Goal: Task Accomplishment & Management: Manage account settings

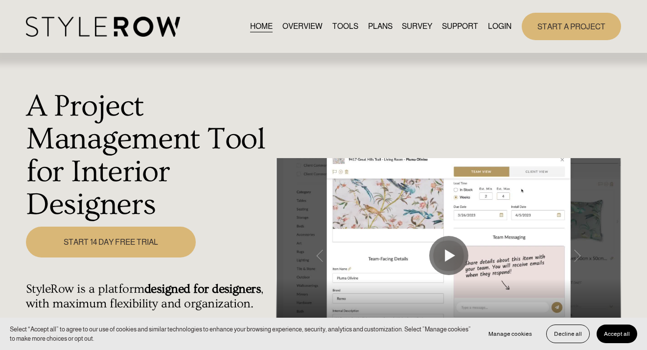
click at [501, 27] on link "LOGIN" at bounding box center [500, 26] width 24 height 13
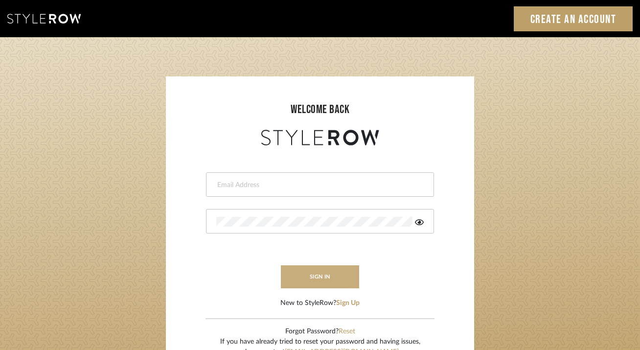
type input "[EMAIL_ADDRESS][DOMAIN_NAME]"
click at [336, 272] on button "sign in" at bounding box center [320, 276] width 78 height 23
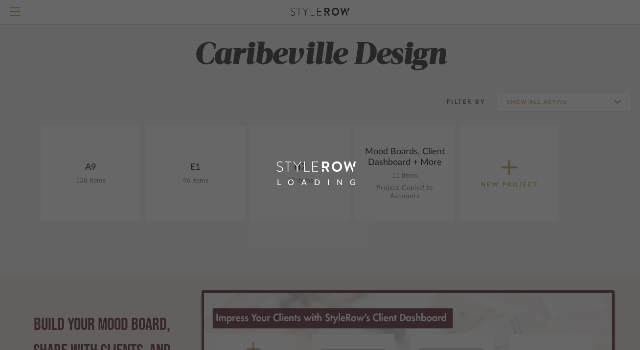
scroll to position [16, 0]
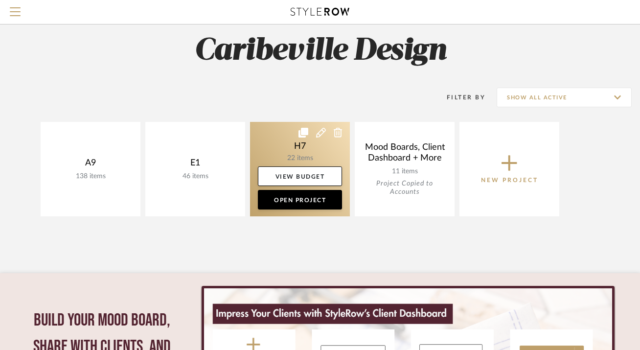
click at [270, 156] on link at bounding box center [300, 169] width 100 height 94
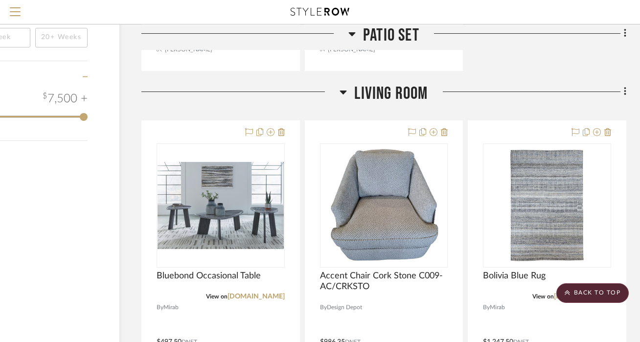
scroll to position [1021, 65]
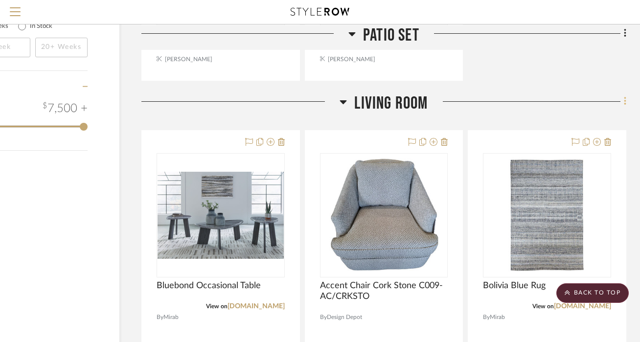
click at [623, 106] on fa-icon at bounding box center [624, 102] width 6 height 16
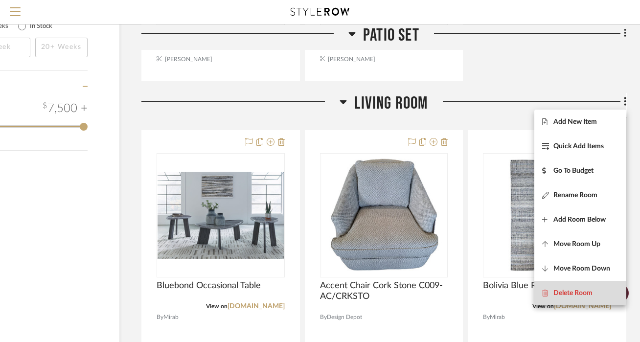
click at [572, 291] on span "Delete Room" at bounding box center [573, 293] width 39 height 8
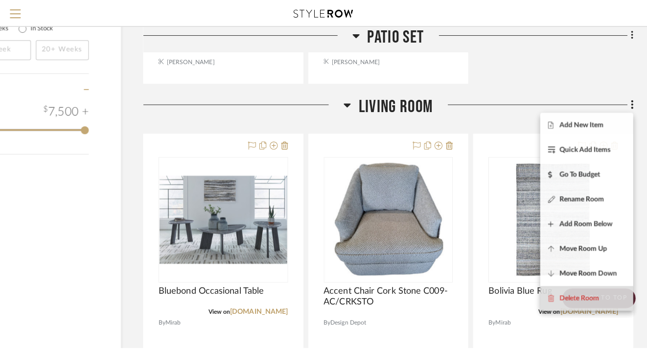
scroll to position [0, 0]
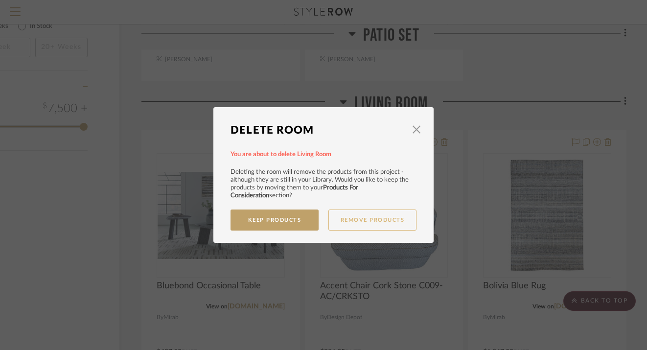
click at [344, 220] on button "Remove Products" at bounding box center [373, 220] width 88 height 21
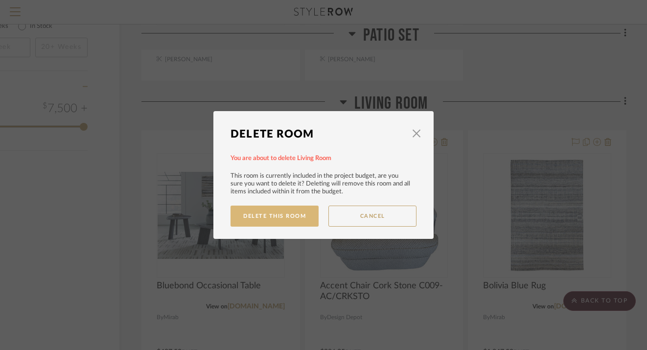
click at [294, 219] on button "Delete This Room" at bounding box center [275, 216] width 88 height 21
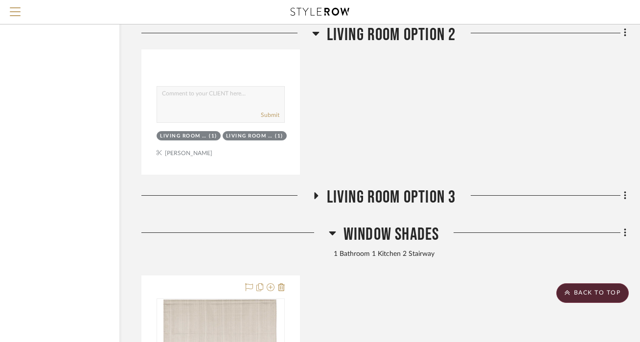
scroll to position [1850, 65]
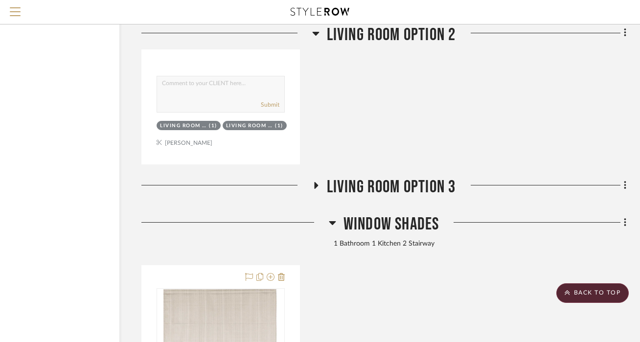
click at [437, 185] on span "Living Room Option 3" at bounding box center [391, 187] width 129 height 21
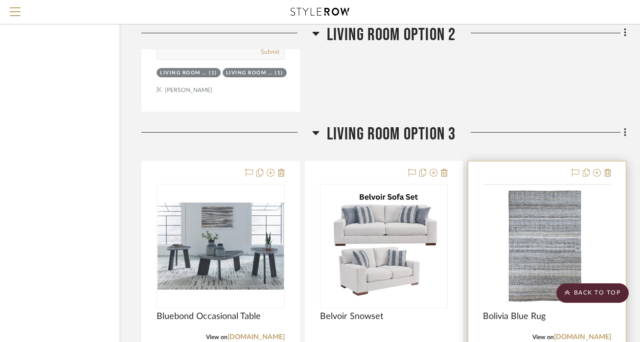
scroll to position [1912, 65]
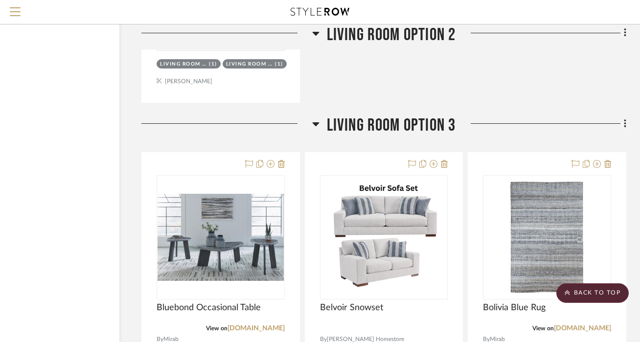
click at [627, 126] on div "Filter by keyword, category or name prior to exporting to Excel or Bulk Actions…" at bounding box center [287, 345] width 705 height 4238
click at [624, 126] on icon at bounding box center [625, 123] width 2 height 8
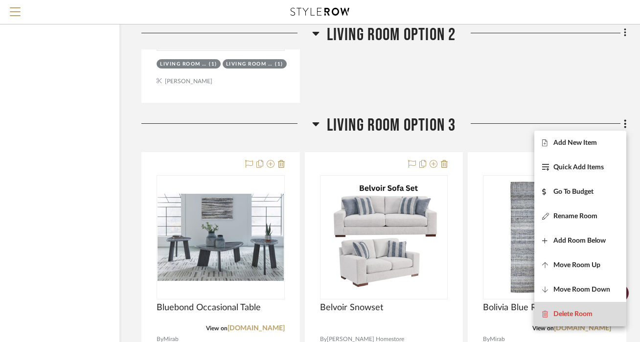
click at [568, 314] on span "Delete Room" at bounding box center [573, 314] width 39 height 8
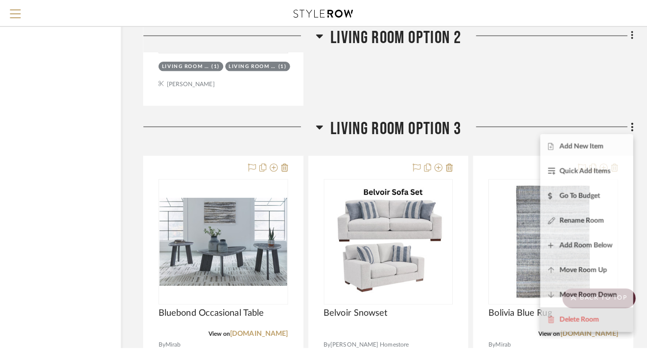
scroll to position [0, 0]
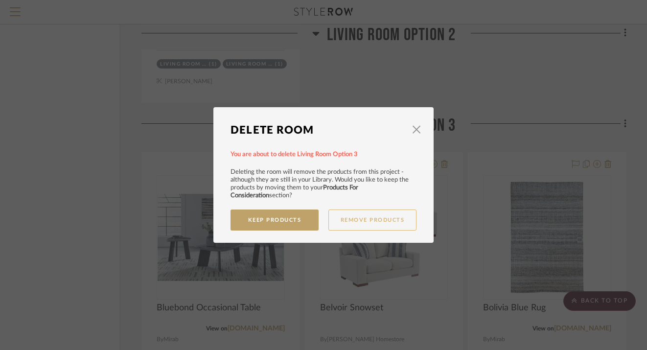
click at [348, 219] on button "Remove Products" at bounding box center [373, 220] width 88 height 21
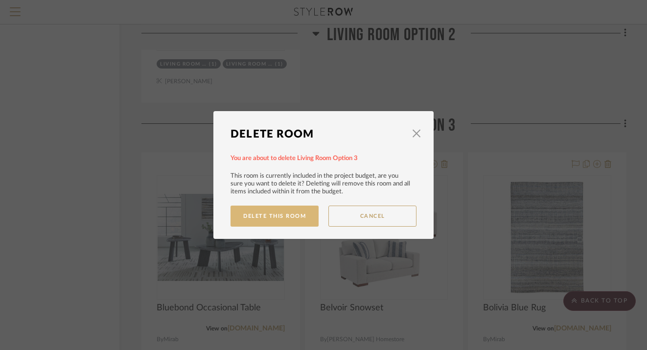
click at [290, 219] on button "Delete This Room" at bounding box center [275, 216] width 88 height 21
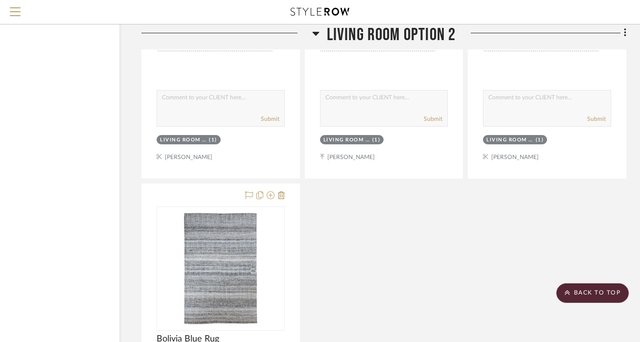
scroll to position [1343, 65]
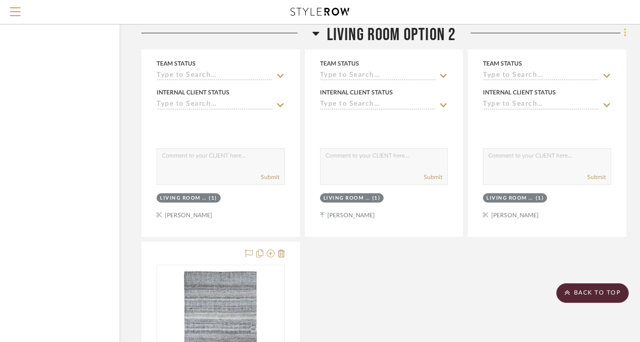
click at [626, 35] on icon at bounding box center [625, 33] width 3 height 11
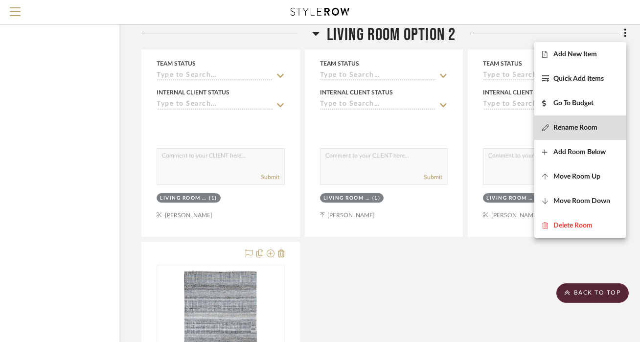
click at [590, 132] on span "Rename Room" at bounding box center [576, 128] width 44 height 8
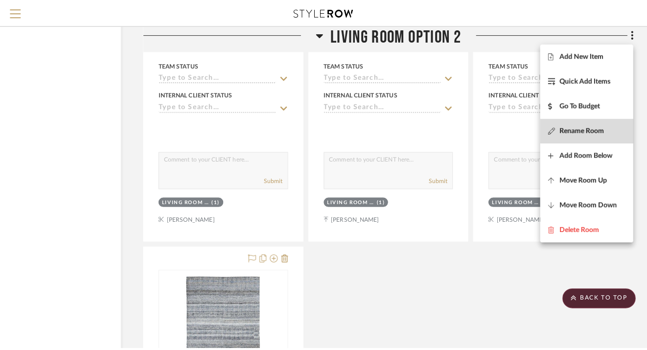
scroll to position [0, 0]
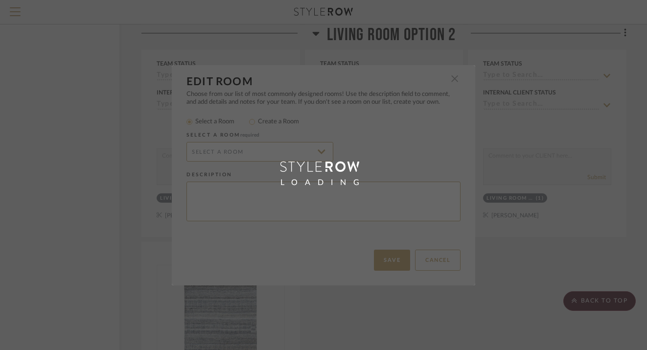
radio input "false"
radio input "true"
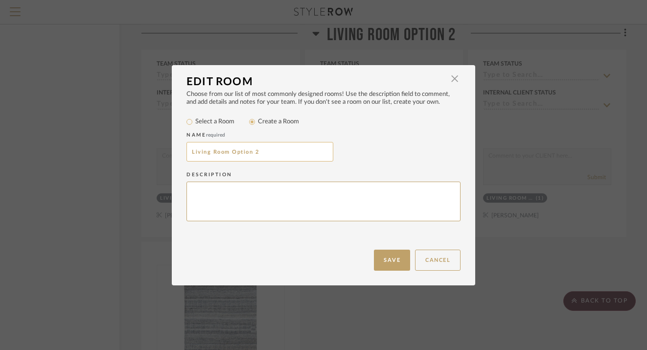
click at [284, 153] on input "Living Room Option 2" at bounding box center [260, 152] width 147 height 20
type input "Living Room"
click at [386, 271] on div "Save Cancel" at bounding box center [324, 268] width 304 height 36
click at [386, 263] on button "Save" at bounding box center [392, 260] width 36 height 21
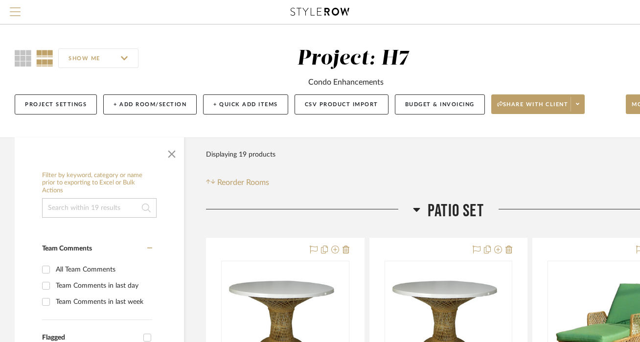
click at [16, 16] on span "Menu" at bounding box center [15, 14] width 11 height 15
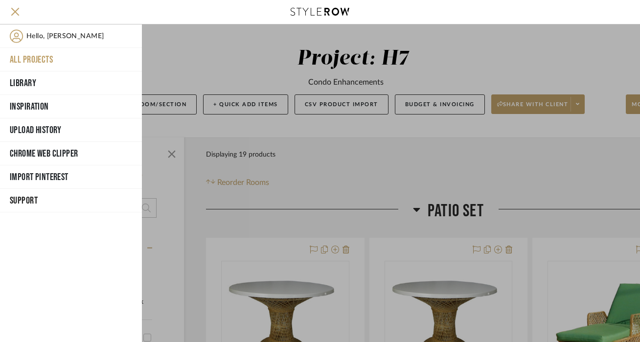
click at [30, 61] on button "All Projects" at bounding box center [71, 60] width 142 height 24
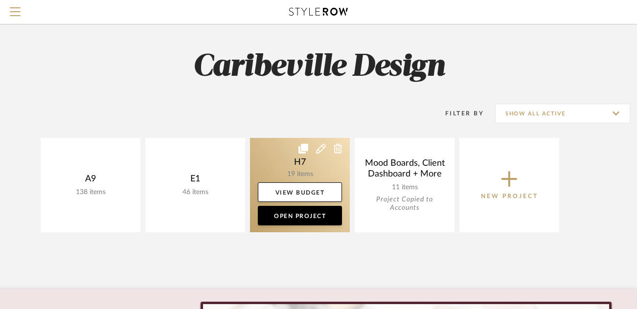
click at [300, 169] on link at bounding box center [300, 185] width 100 height 94
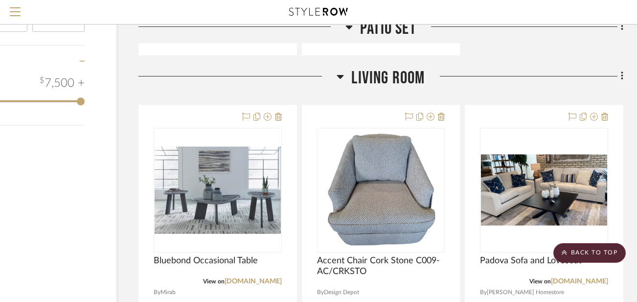
scroll to position [1049, 68]
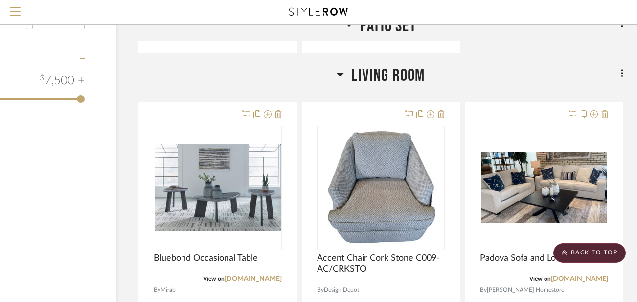
click at [622, 75] on icon at bounding box center [622, 73] width 3 height 11
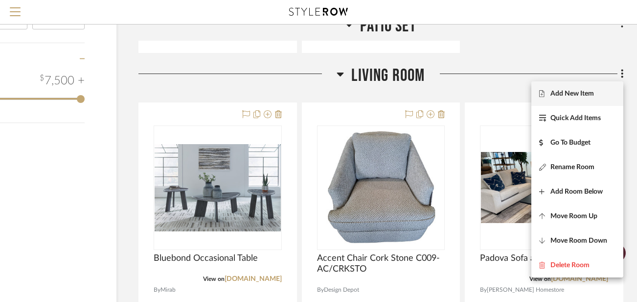
click at [601, 92] on span "Add New Item" at bounding box center [578, 94] width 76 height 8
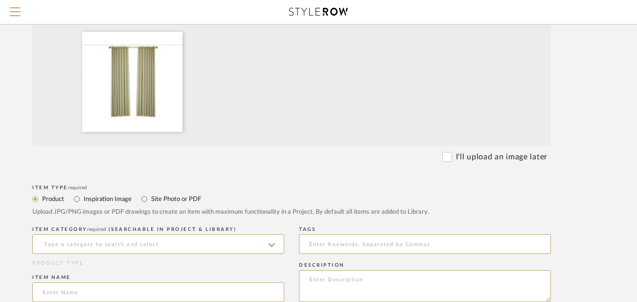
scroll to position [216, 61]
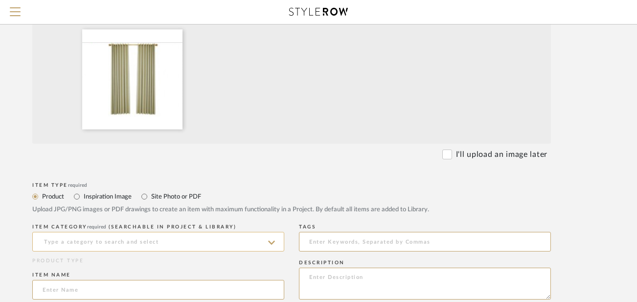
click at [246, 244] on input at bounding box center [158, 242] width 252 height 20
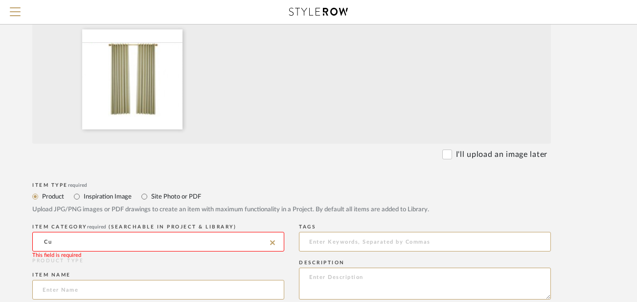
type input "C"
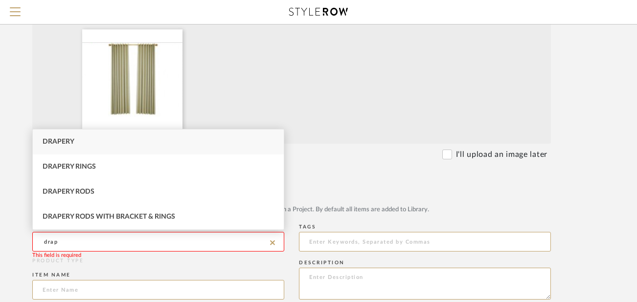
click at [216, 141] on div "Drapery" at bounding box center [158, 141] width 251 height 25
type input "Drapery"
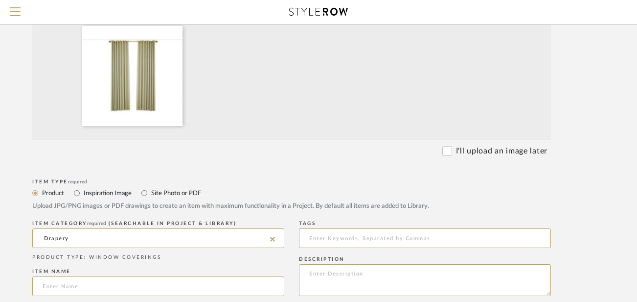
scroll to position [306, 61]
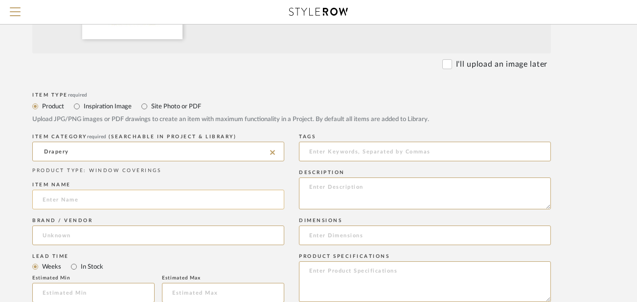
click at [202, 205] on input at bounding box center [158, 199] width 252 height 20
type input "DDL Blackout Curtain w/ Grommets"
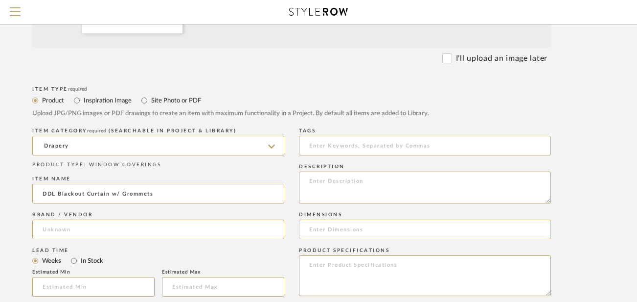
click at [348, 232] on input at bounding box center [425, 229] width 252 height 20
type input "f"
type input "55 X 104 Beige"
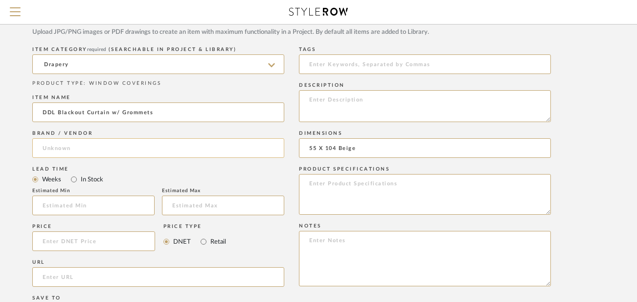
scroll to position [396, 61]
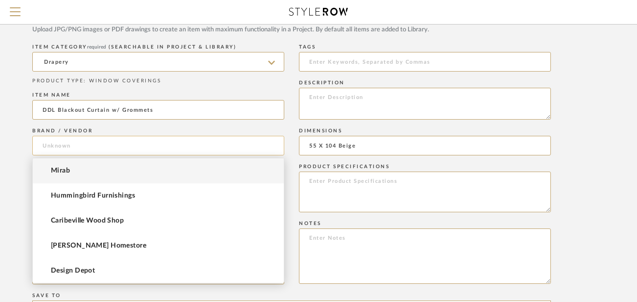
click at [169, 147] on input at bounding box center [158, 146] width 252 height 20
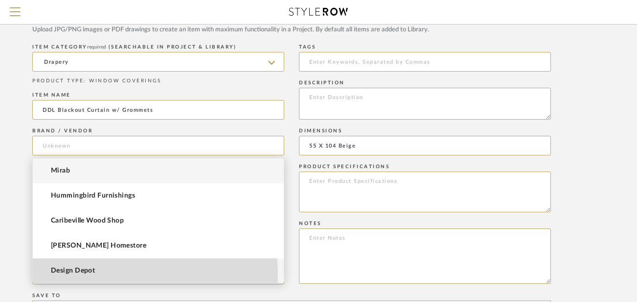
click at [150, 273] on mat-option "Design Depot" at bounding box center [158, 270] width 251 height 25
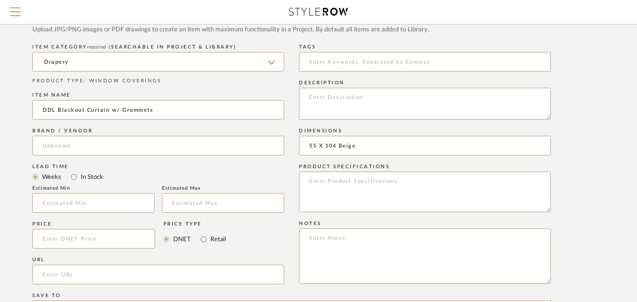
type input "Design Depot"
click at [101, 240] on input at bounding box center [93, 239] width 123 height 20
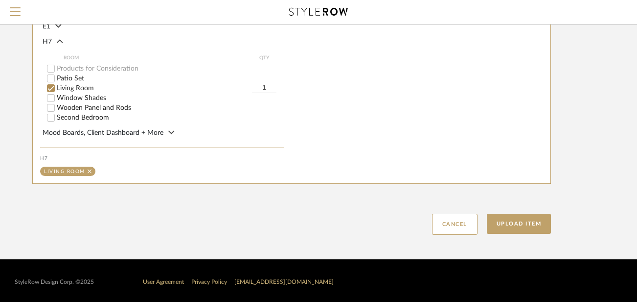
scroll to position [725, 61]
type input "$14.96"
click at [530, 225] on button "Upload Item" at bounding box center [519, 223] width 65 height 20
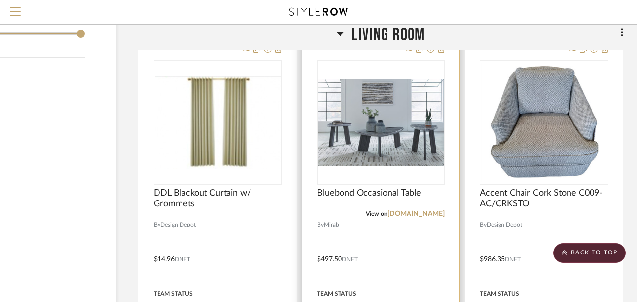
scroll to position [1080, 68]
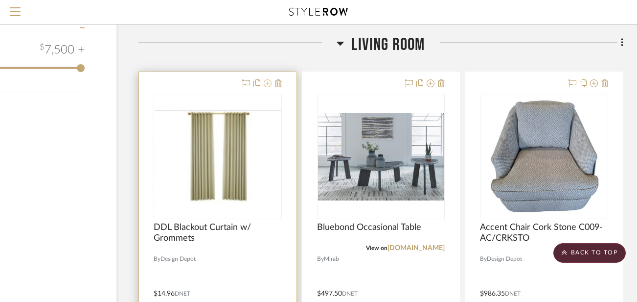
click at [266, 82] on icon at bounding box center [268, 83] width 8 height 8
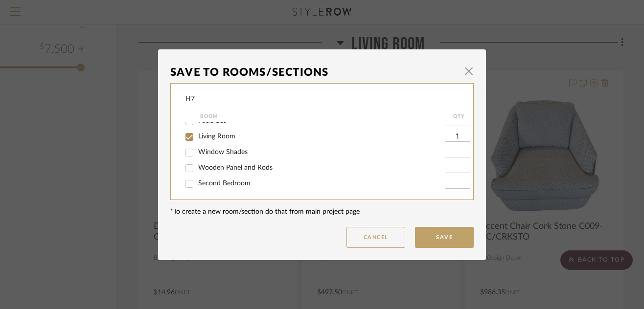
scroll to position [13, 0]
click at [236, 181] on span "Second Bedroom" at bounding box center [224, 181] width 52 height 7
click at [197, 181] on input "Second Bedroom" at bounding box center [190, 182] width 16 height 16
checkbox input "true"
type input "1"
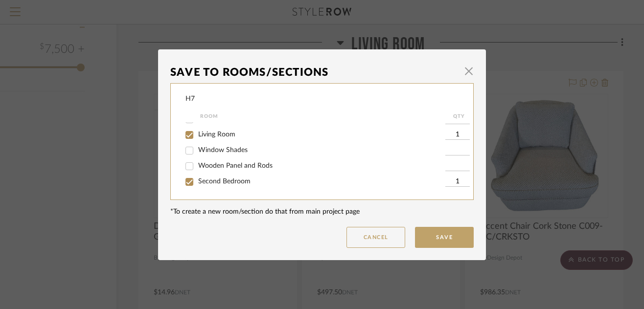
click at [231, 165] on span "Wooden Panel and Rods" at bounding box center [235, 166] width 74 height 7
click at [197, 165] on input "Wooden Panel and Rods" at bounding box center [190, 167] width 16 height 16
checkbox input "true"
type input "1"
click at [228, 181] on span "Second Bedroom" at bounding box center [224, 181] width 52 height 7
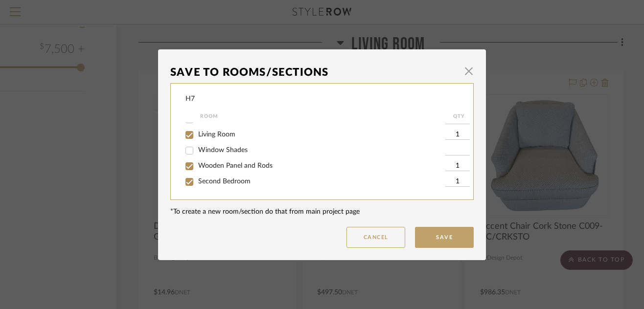
click at [197, 181] on input "Second Bedroom" at bounding box center [190, 182] width 16 height 16
checkbox input "false"
click at [442, 239] on button "Save" at bounding box center [444, 237] width 59 height 21
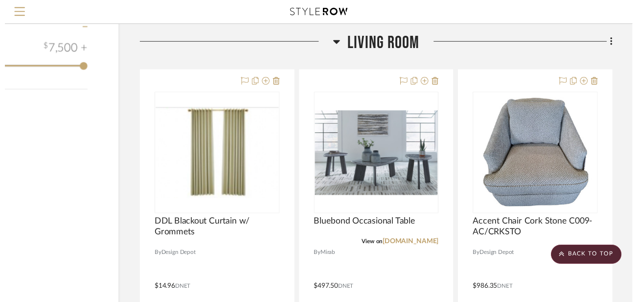
scroll to position [1080, 68]
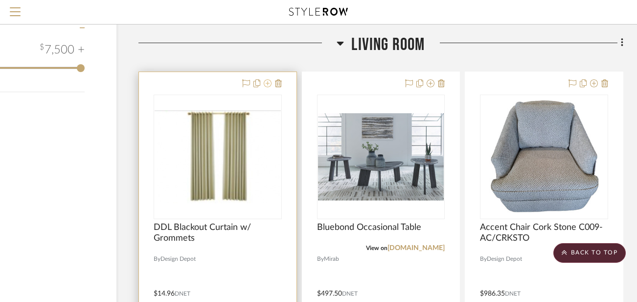
click at [268, 79] on icon at bounding box center [268, 83] width 8 height 8
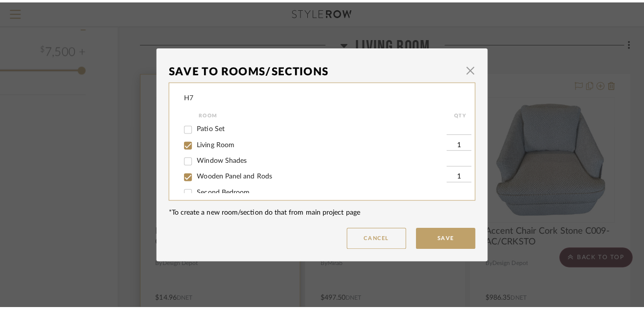
scroll to position [0, 0]
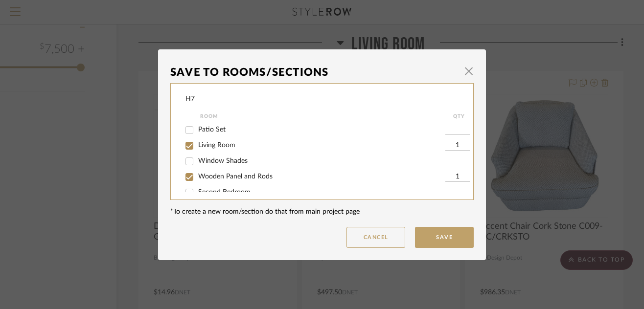
click at [454, 143] on input "1" at bounding box center [458, 146] width 24 height 10
type input "4"
click at [456, 177] on input "1" at bounding box center [458, 177] width 24 height 10
type input "4"
type input "6"
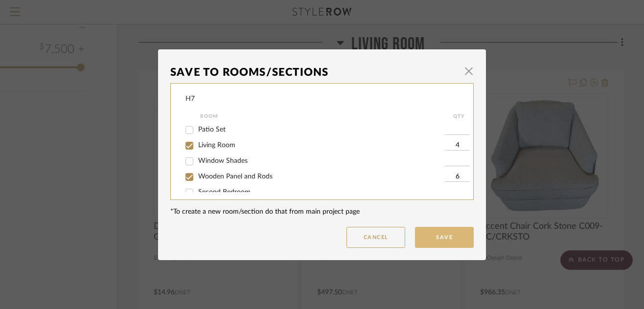
click at [448, 240] on button "Save" at bounding box center [444, 237] width 59 height 21
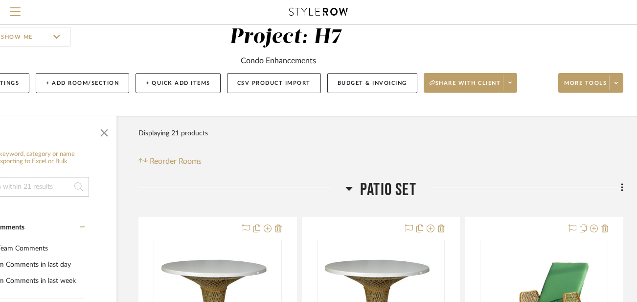
scroll to position [32, 68]
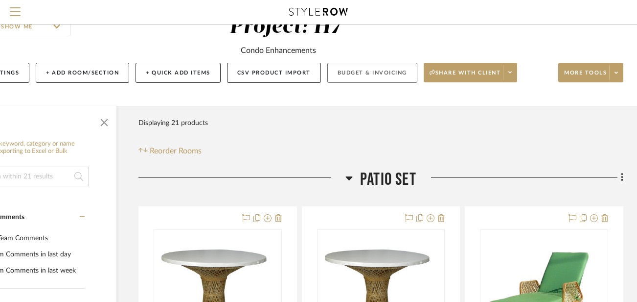
click at [374, 67] on button "Budget & Invoicing" at bounding box center [373, 73] width 90 height 20
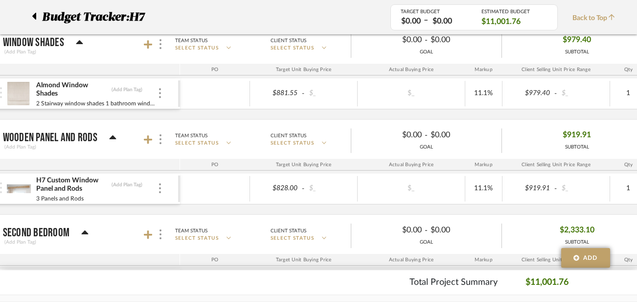
scroll to position [386, 39]
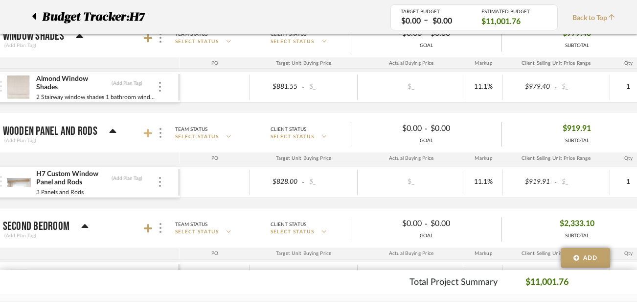
click at [146, 133] on icon at bounding box center [148, 133] width 9 height 9
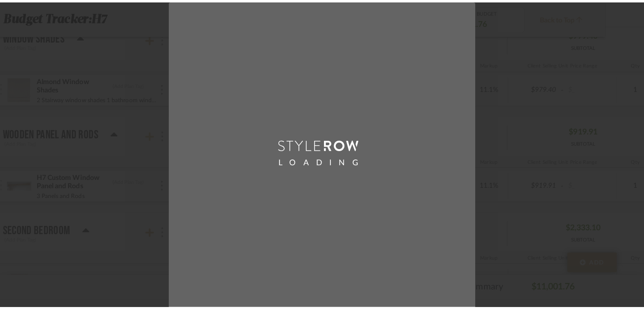
scroll to position [0, 0]
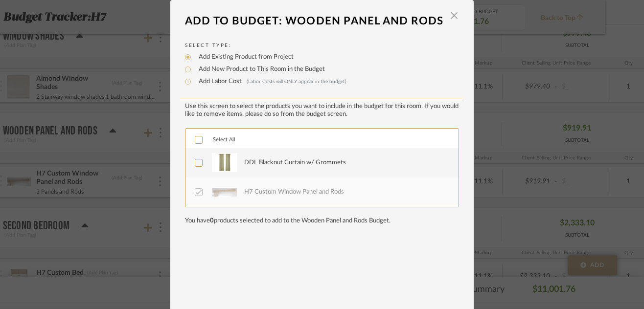
click at [238, 165] on label "DDL Blackout Curtain w/ Grommets" at bounding box center [321, 163] width 253 height 24
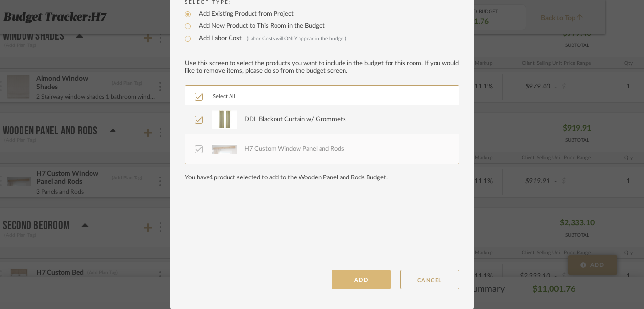
click at [371, 274] on button "ADD" at bounding box center [361, 280] width 59 height 20
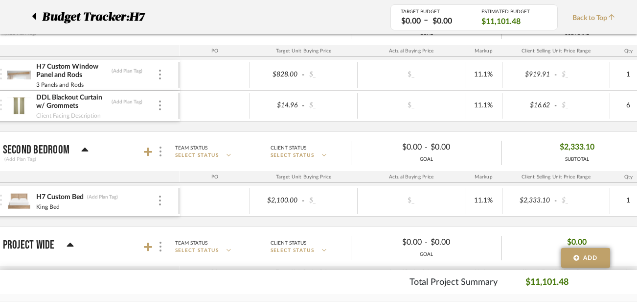
scroll to position [498, 39]
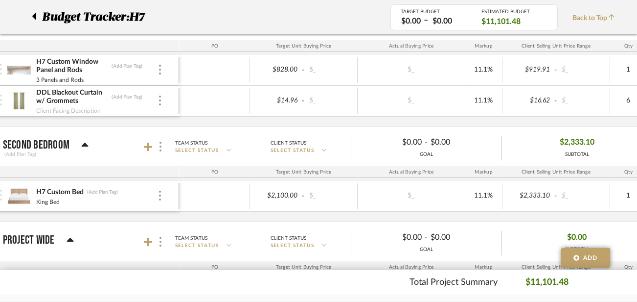
click at [145, 153] on div at bounding box center [155, 146] width 22 height 13
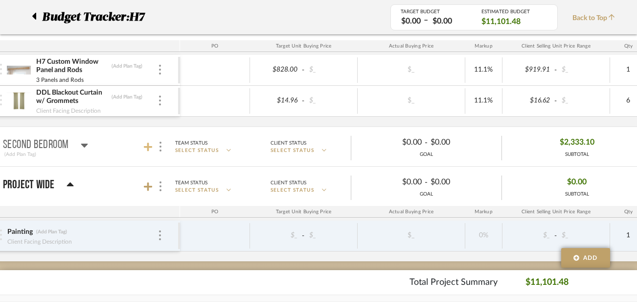
click at [147, 148] on icon at bounding box center [148, 146] width 9 height 9
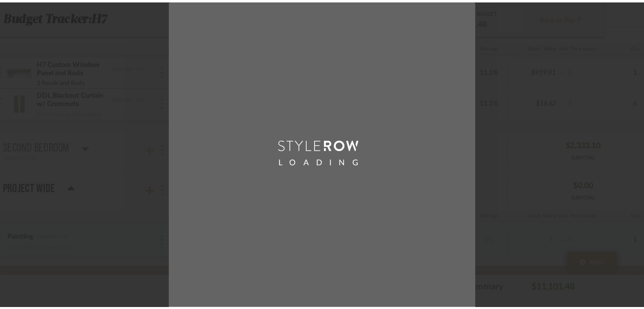
scroll to position [0, 0]
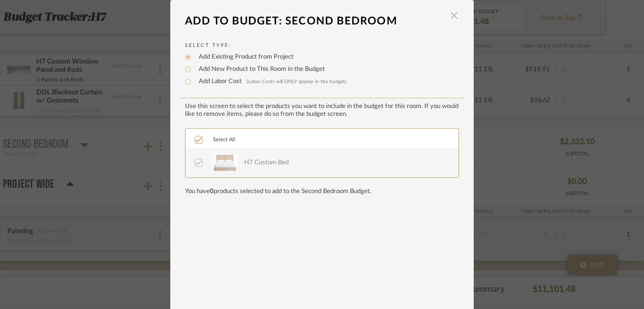
click at [447, 17] on span "button" at bounding box center [455, 16] width 20 height 20
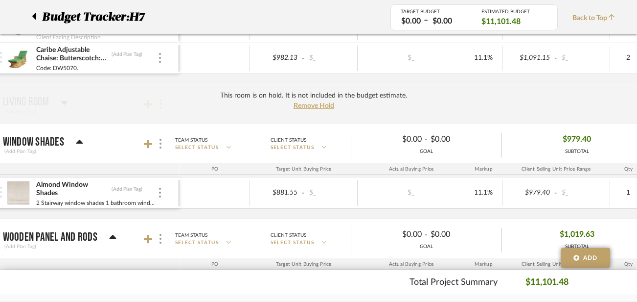
scroll to position [281, 39]
click at [308, 106] on span "Remove Hold" at bounding box center [314, 105] width 41 height 7
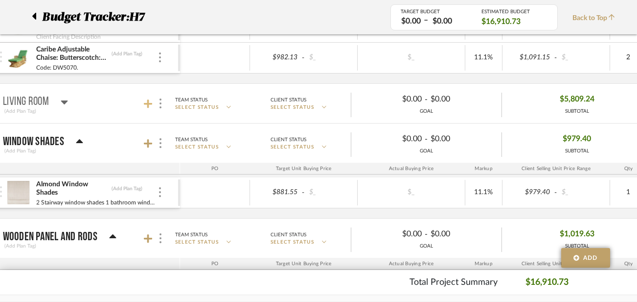
click at [151, 100] on icon at bounding box center [148, 104] width 9 height 10
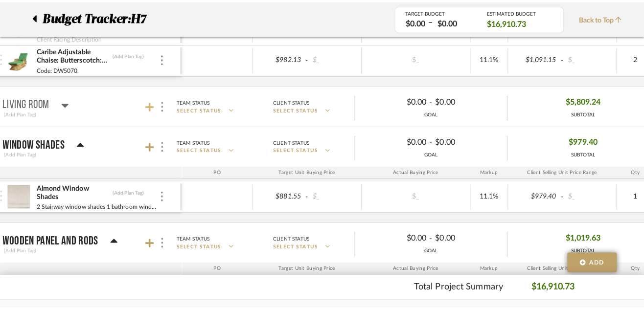
scroll to position [0, 0]
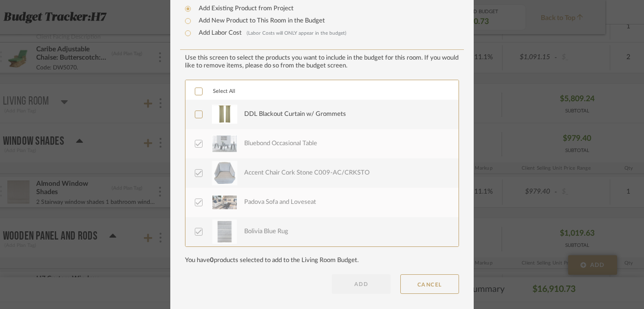
click at [264, 121] on div "DDL Blackout Curtain w/ Grommets" at bounding box center [345, 114] width 203 height 24
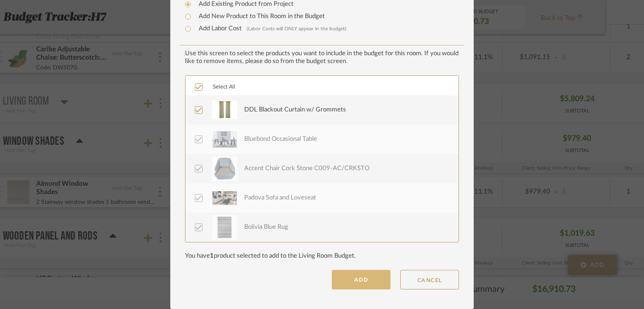
click at [367, 279] on button "ADD" at bounding box center [361, 280] width 59 height 20
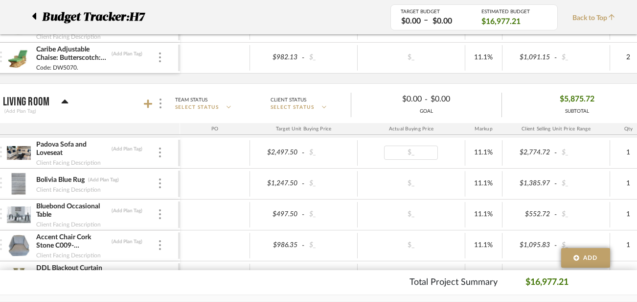
scroll to position [0, 1]
